Goal: Communication & Community: Answer question/provide support

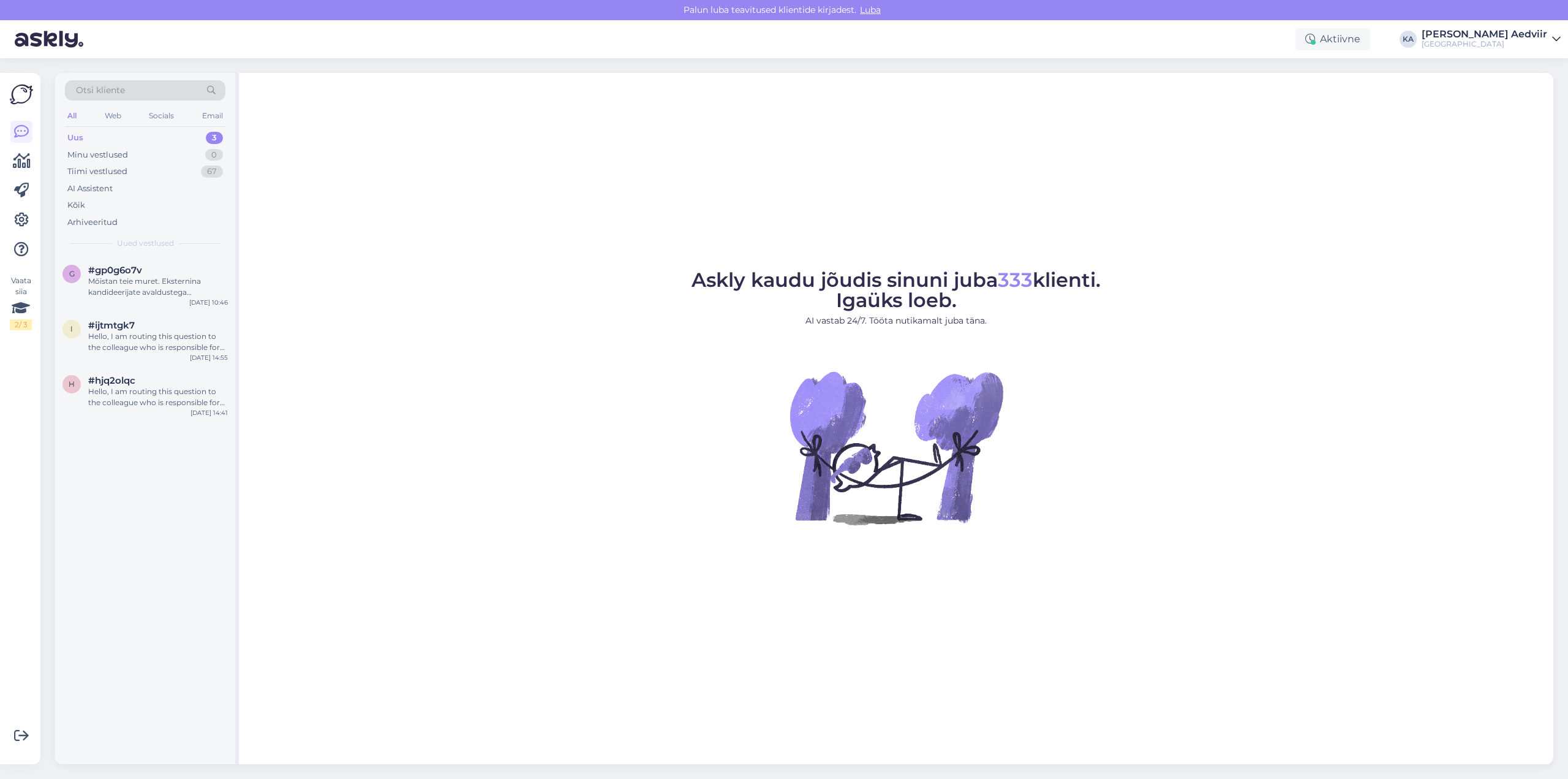
click at [96, 134] on div "Uus 3" at bounding box center [145, 137] width 161 height 17
click at [138, 284] on div "Mõistan teie muret. Eksternina kandideerijate avaldustega tegeletakse augustis.…" at bounding box center [158, 286] width 140 height 22
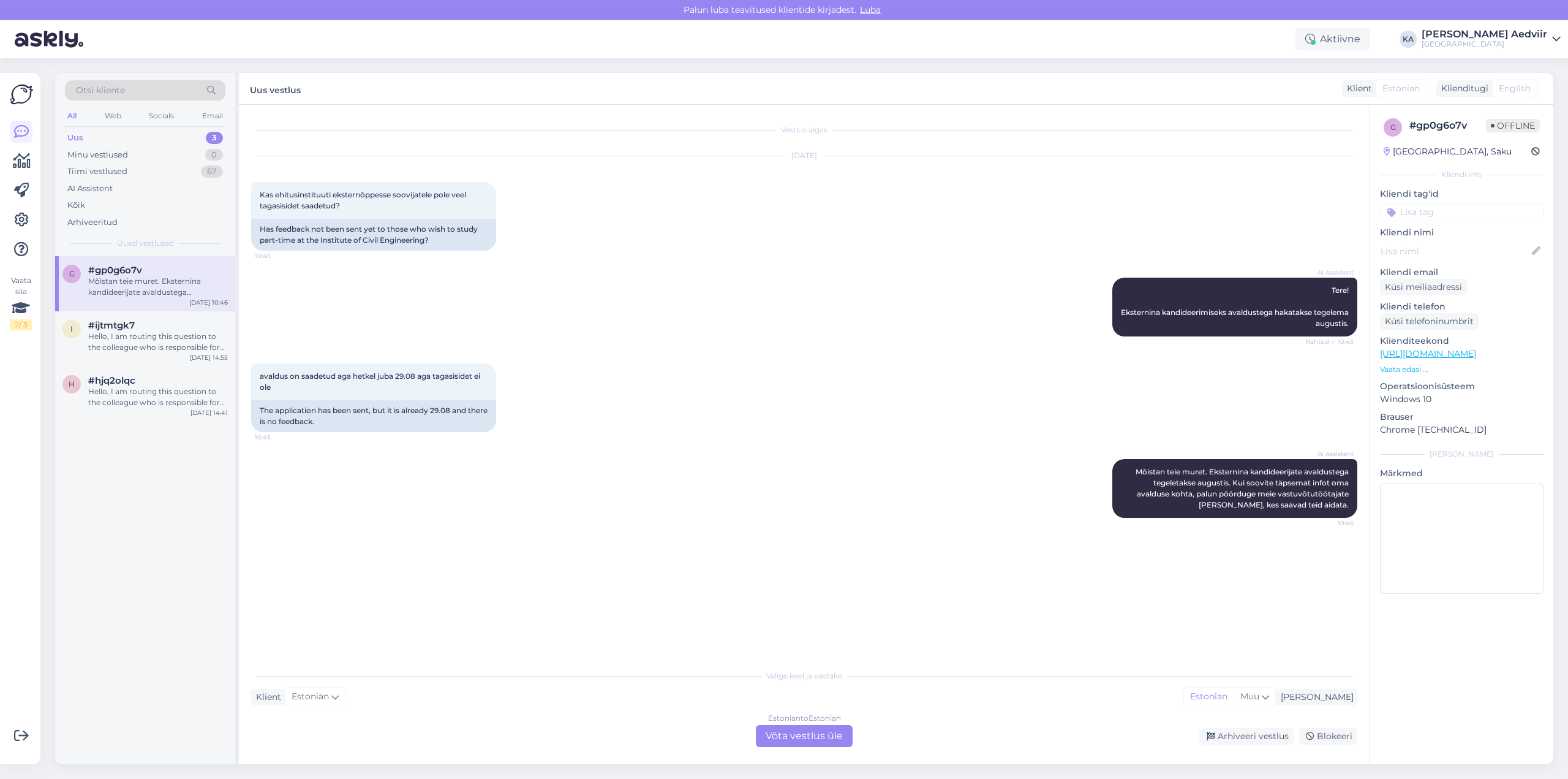
click at [806, 734] on div "Estonian to Estonian Võta vestlus üle" at bounding box center [804, 736] width 96 height 22
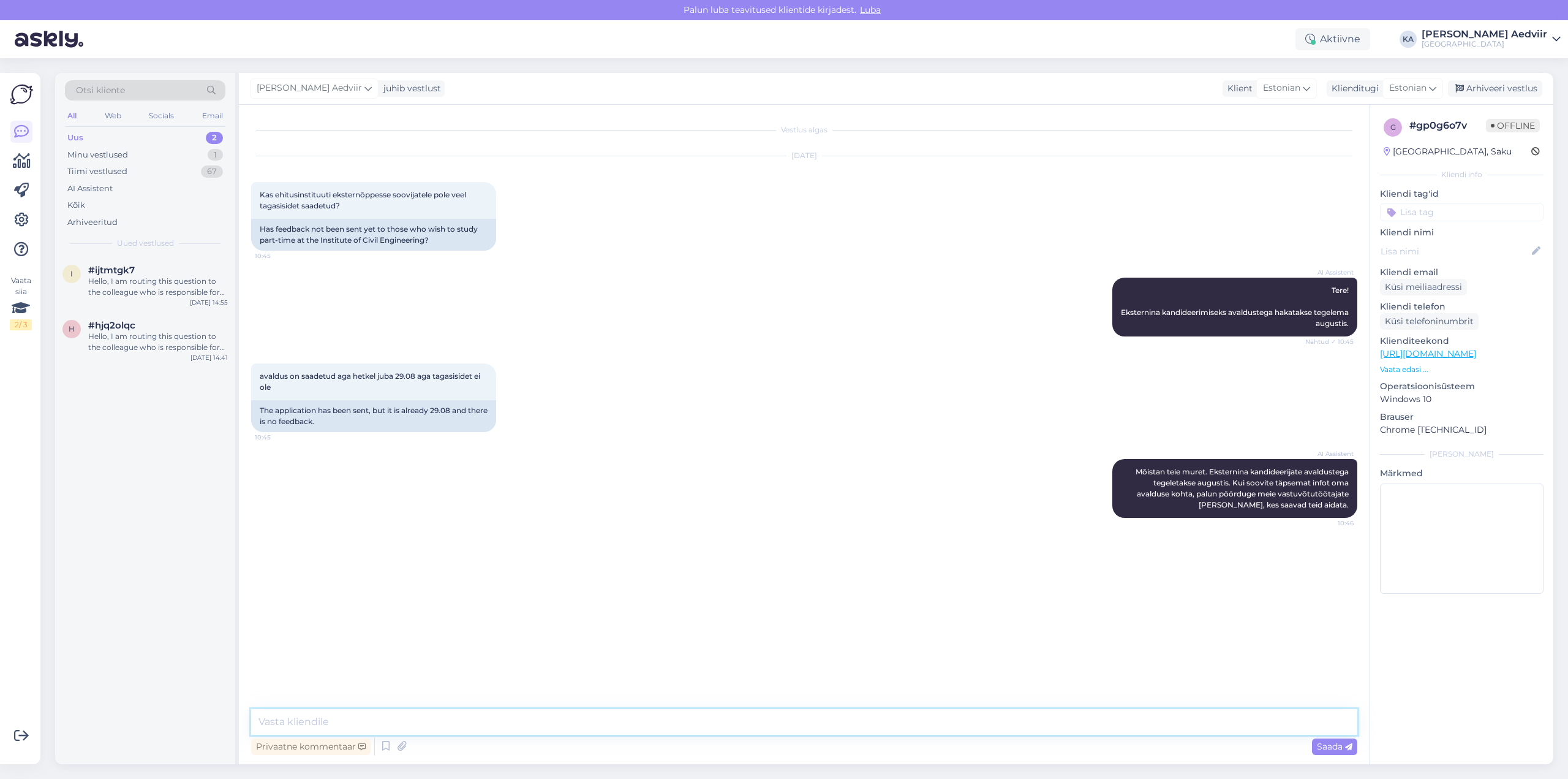
click at [596, 719] on textarea at bounding box center [804, 722] width 1106 height 26
paste textarea "[URL][DOMAIN_NAME]"
type textarea "Palun kontakteeruge instituudi juhiabiga vt [URL][DOMAIN_NAME]"
click at [1328, 750] on span "Saada" at bounding box center [1334, 746] width 36 height 11
click at [1507, 92] on div "Arhiveeri vestlus" at bounding box center [1495, 88] width 94 height 17
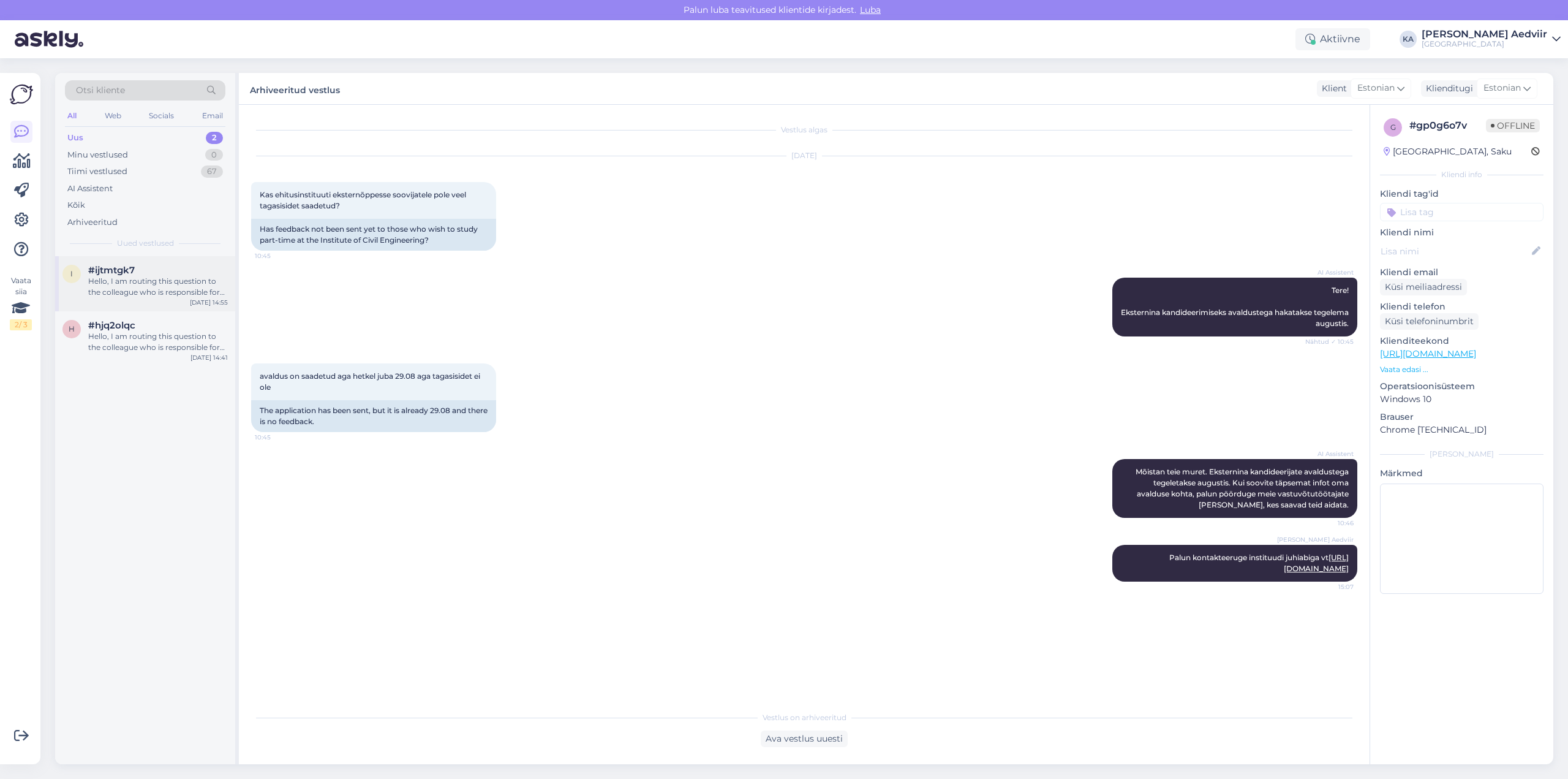
drag, startPoint x: 143, startPoint y: 278, endPoint x: 156, endPoint y: 280, distance: 13.2
click at [143, 277] on div "Hello, I am routing this question to the colleague who is responsible for this …" at bounding box center [158, 286] width 140 height 22
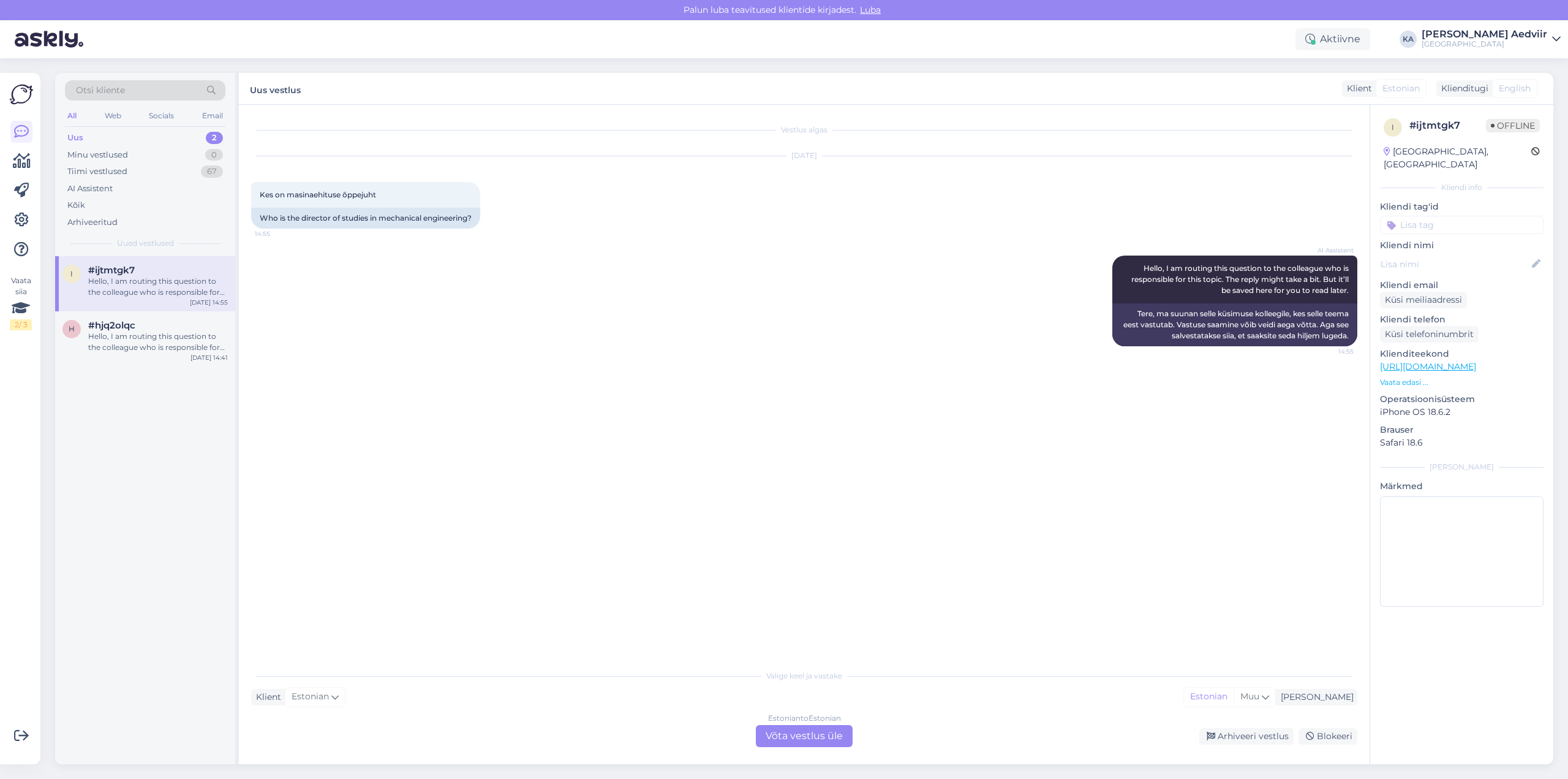
click at [823, 733] on div "Estonian to Estonian Võta vestlus üle" at bounding box center [804, 736] width 96 height 22
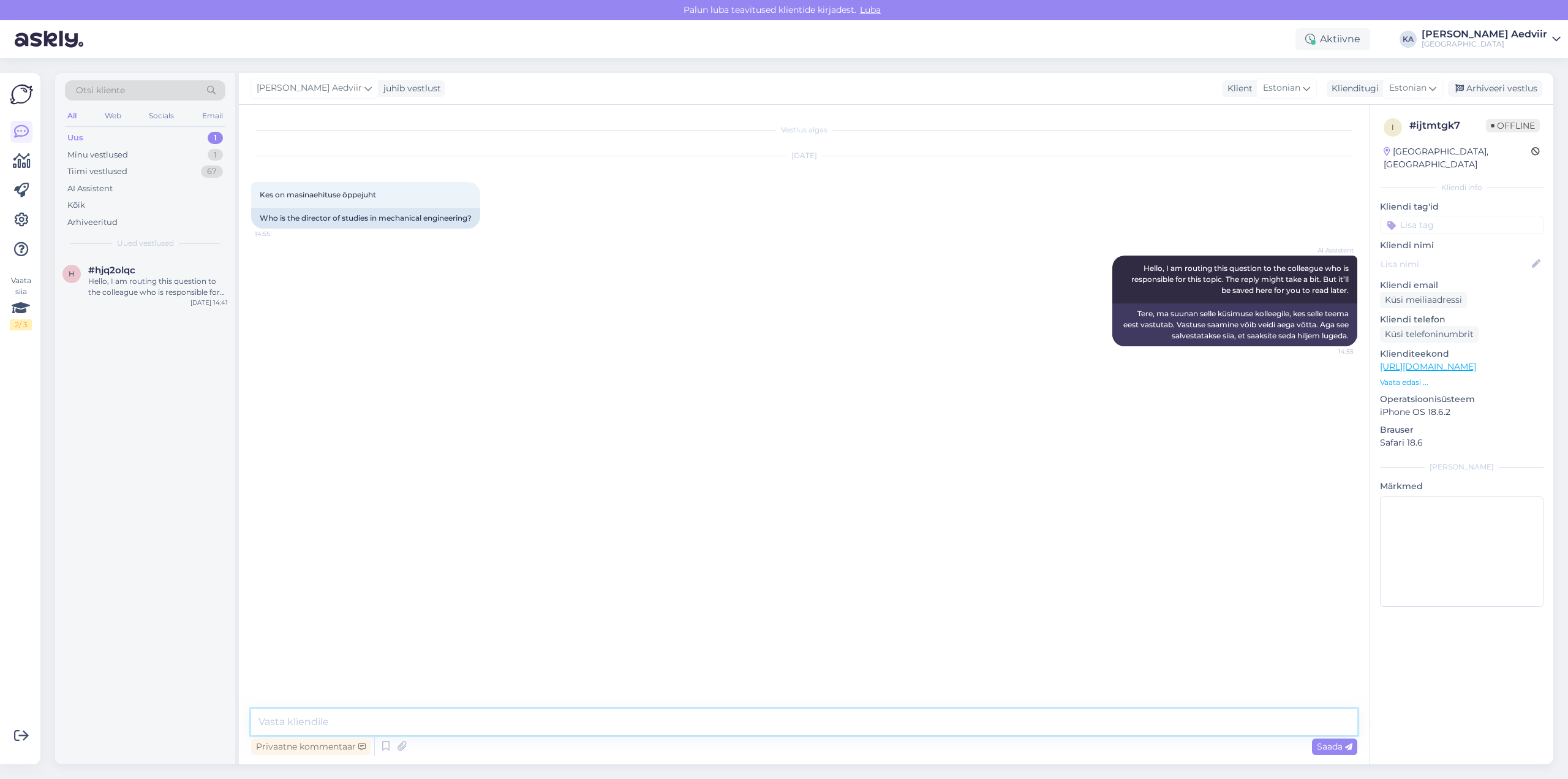
click at [757, 724] on textarea at bounding box center [804, 722] width 1106 height 26
paste textarea "[URL][DOMAIN_NAME]"
type textarea "[PERSON_NAME] informatsioon on leitav vt [URL][DOMAIN_NAME]"
click at [1330, 746] on span "Saada" at bounding box center [1334, 746] width 36 height 11
drag, startPoint x: 1500, startPoint y: 85, endPoint x: 1462, endPoint y: 92, distance: 38.6
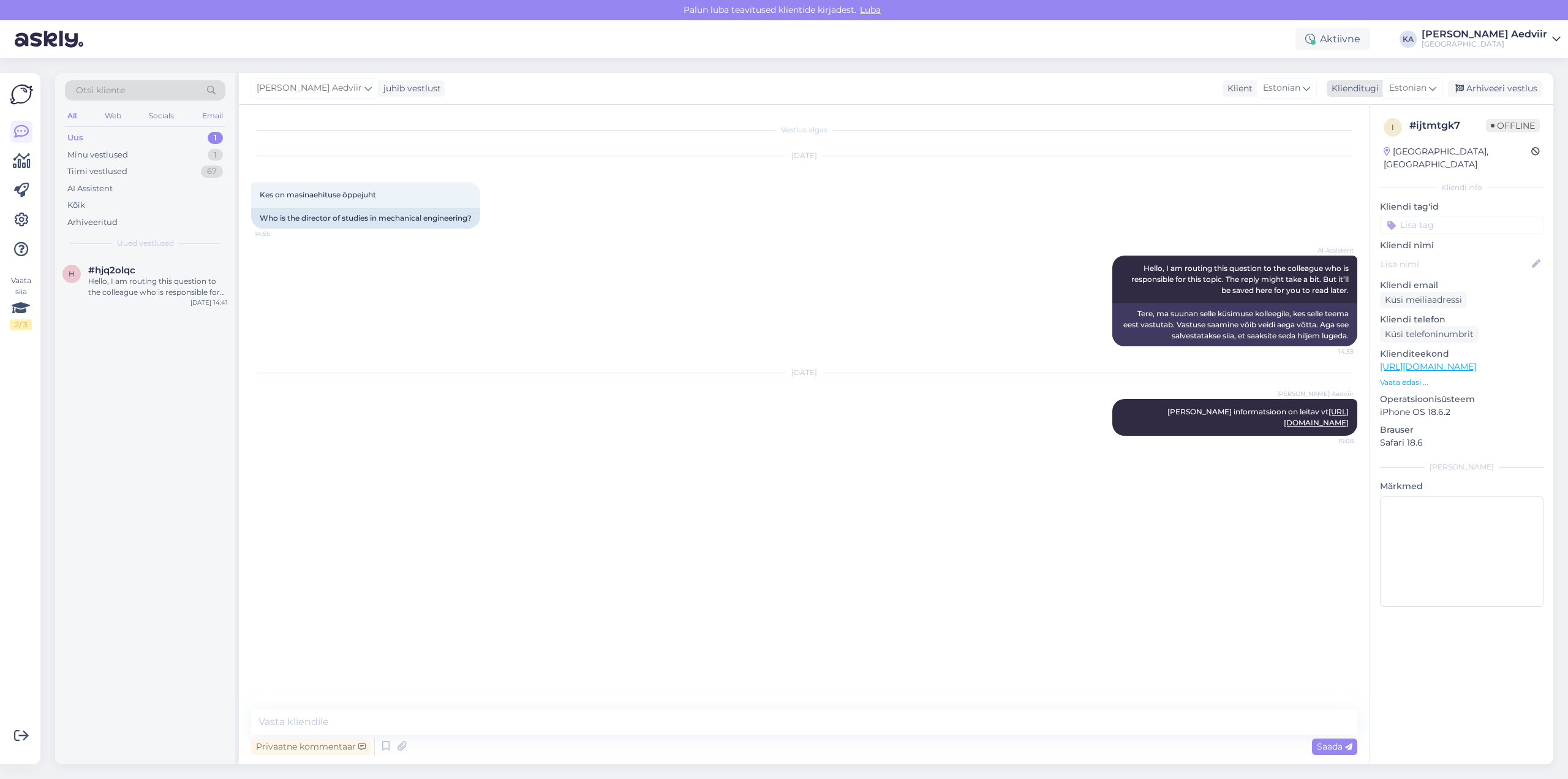
click at [1497, 85] on div "Arhiveeri vestlus" at bounding box center [1495, 88] width 94 height 17
click at [119, 280] on div "Hello, I am routing this question to the colleague who is responsible for this …" at bounding box center [158, 286] width 140 height 22
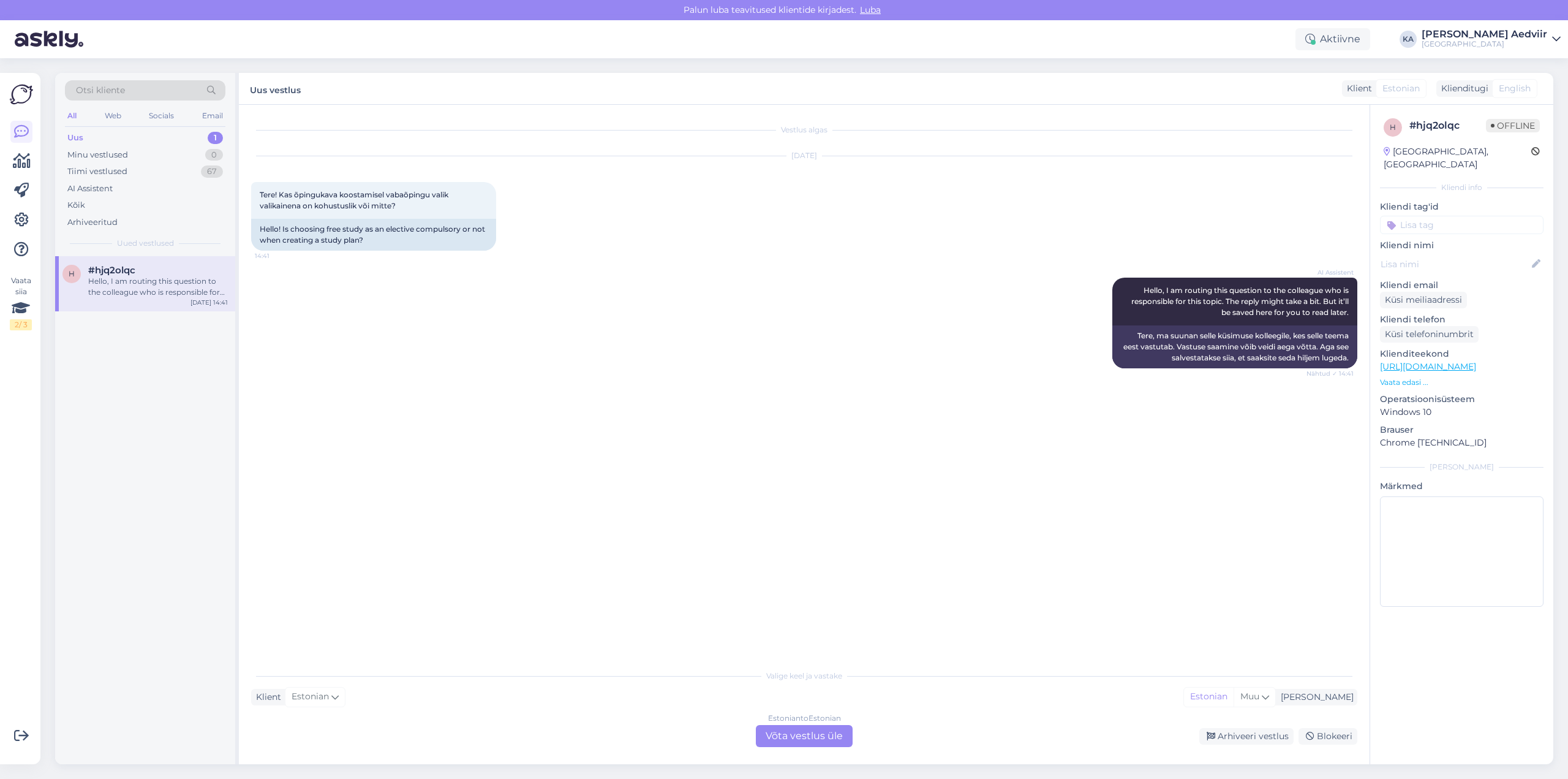
click at [807, 731] on div "Estonian to Estonian Võta vestlus üle" at bounding box center [804, 736] width 96 height 22
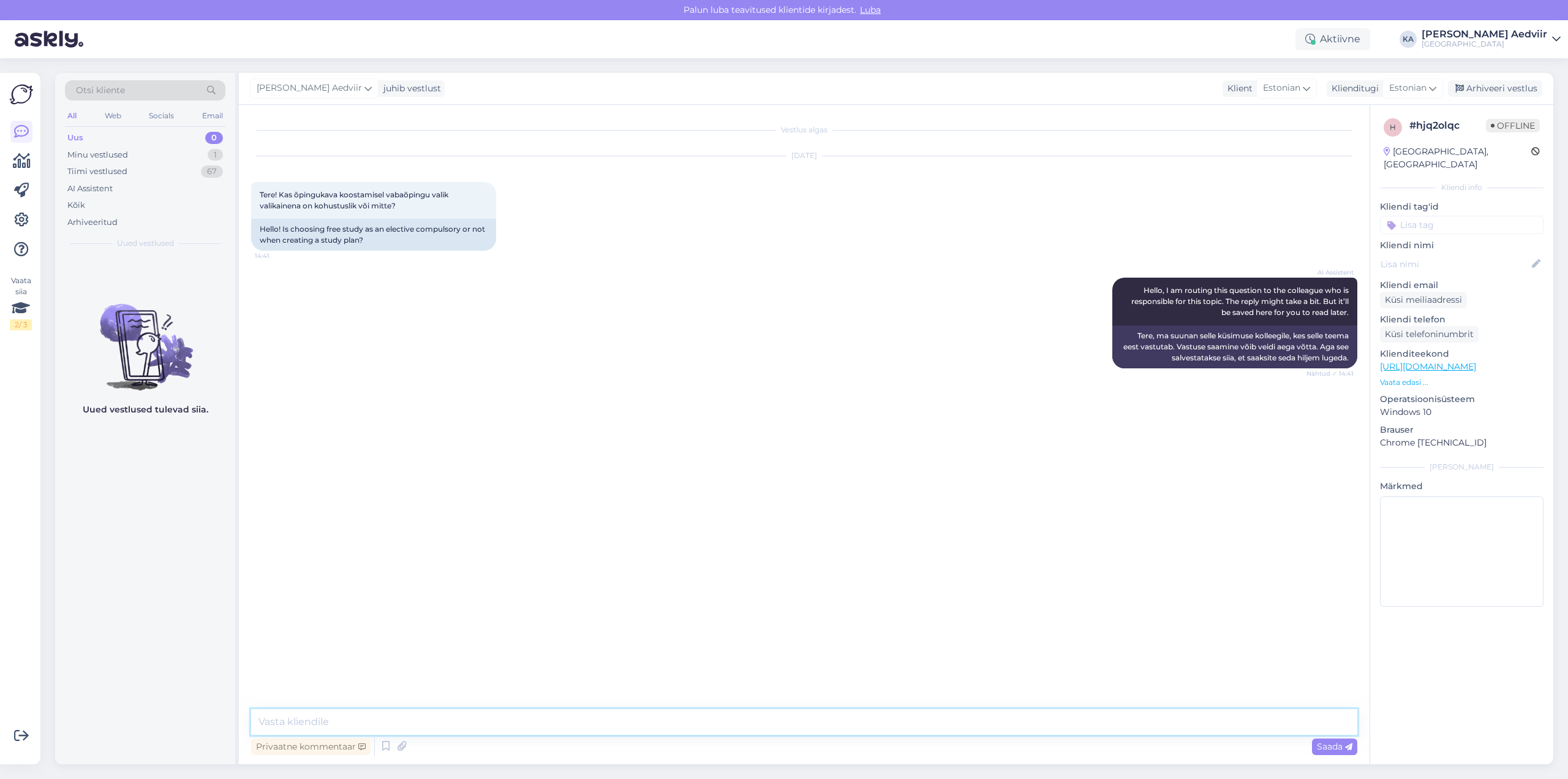
click at [472, 717] on textarea at bounding box center [804, 722] width 1106 height 26
type textarea "T"
type textarea "p"
type textarea "Palun täpsustage küsimus ja edastage see aadressil [EMAIL_ADDRESS][DOMAIN_NAME]"
click at [1510, 92] on div "Arhiveeri vestlus" at bounding box center [1495, 88] width 94 height 17
